Goal: Task Accomplishment & Management: Manage account settings

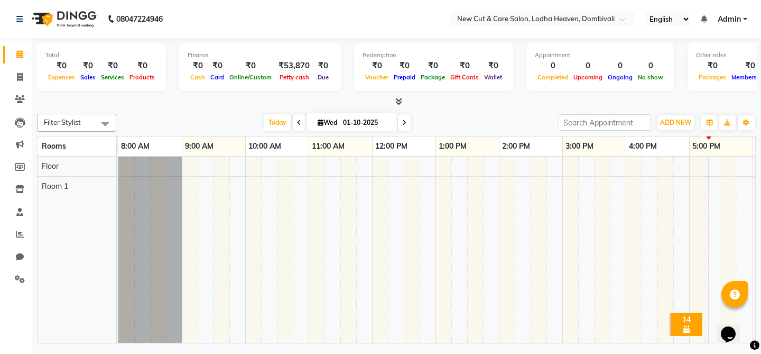
click at [736, 27] on nav "08047224946 Select Location × New Cut & Care Salon, Lodha Heaven, Dombivali Eng…" at bounding box center [380, 19] width 761 height 38
click at [729, 27] on nav "08047224946 Select Location × New Cut & Care Salon, Lodha Heaven, Dombivali Eng…" at bounding box center [380, 19] width 761 height 38
click at [730, 22] on span "Admin" at bounding box center [729, 19] width 23 height 11
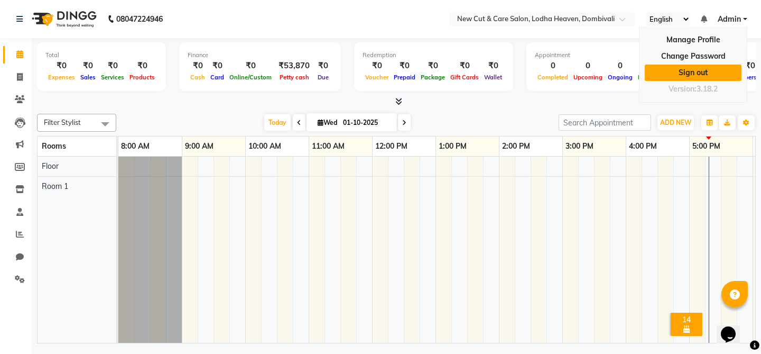
click at [705, 71] on link "Sign out" at bounding box center [693, 73] width 97 height 16
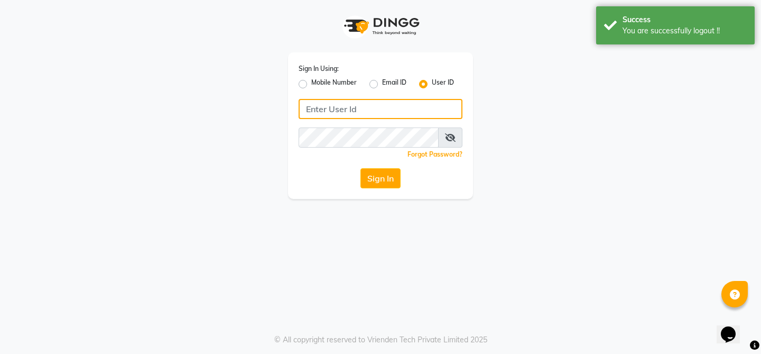
type input "newcut&care"
drag, startPoint x: 373, startPoint y: 115, endPoint x: 285, endPoint y: 112, distance: 87.8
click at [285, 112] on div "Sign In Using: Mobile Number Email ID User ID newcut&care Remember me Forgot Pa…" at bounding box center [380, 99] width 201 height 199
